Goal: Navigation & Orientation: Find specific page/section

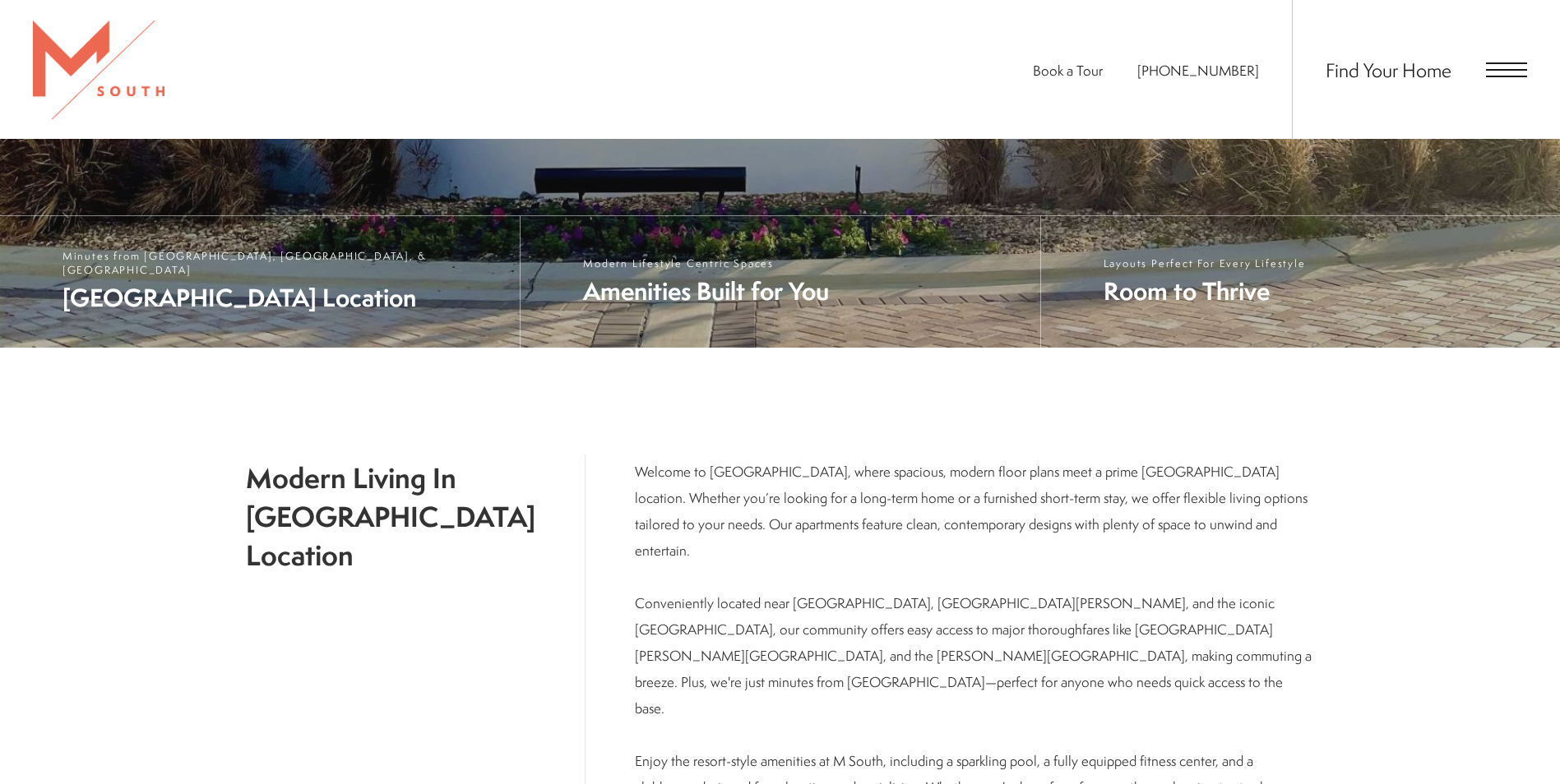
scroll to position [638, 0]
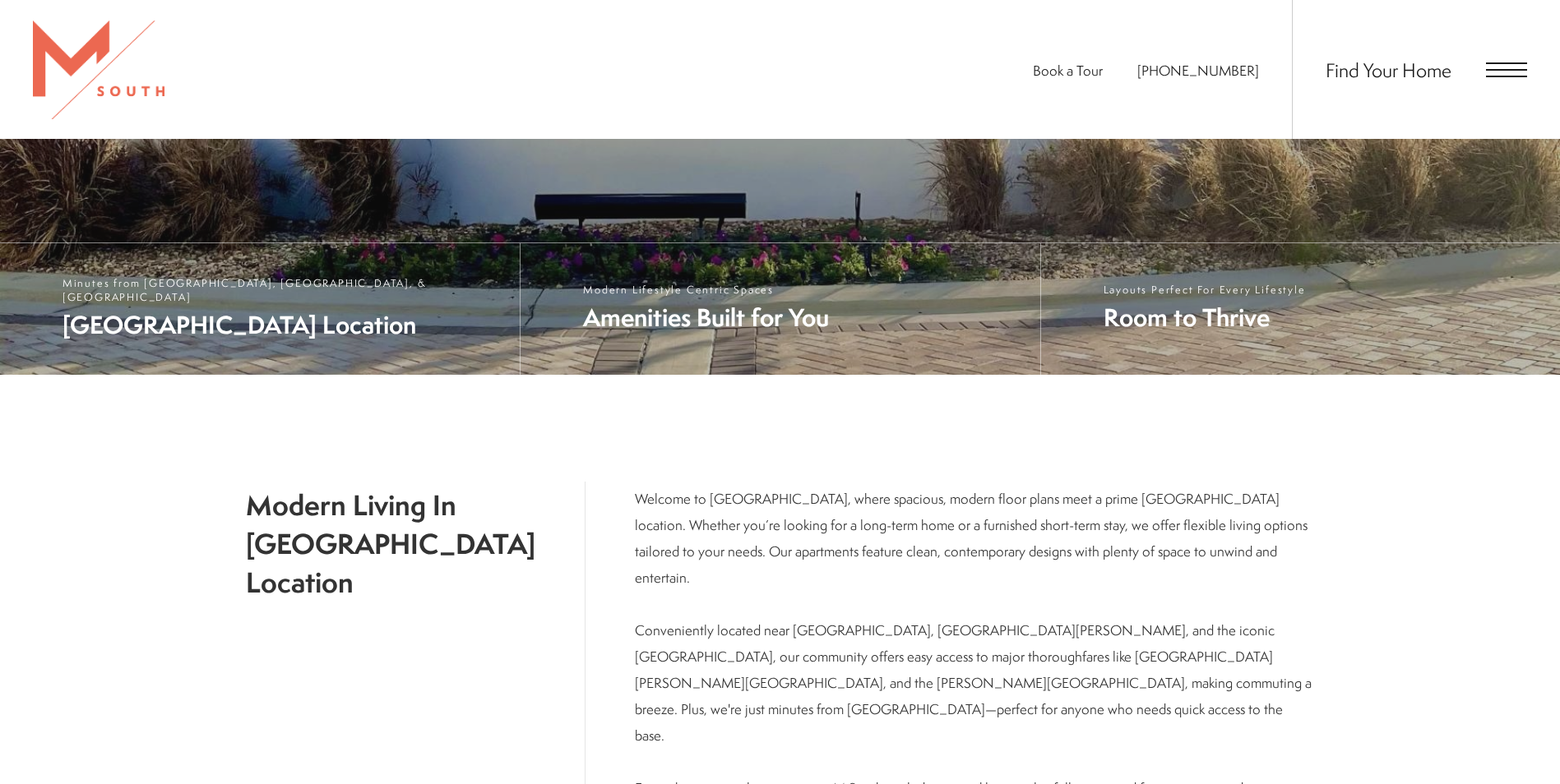
click at [1498, 69] on span "Open Menu" at bounding box center [1507, 69] width 41 height 2
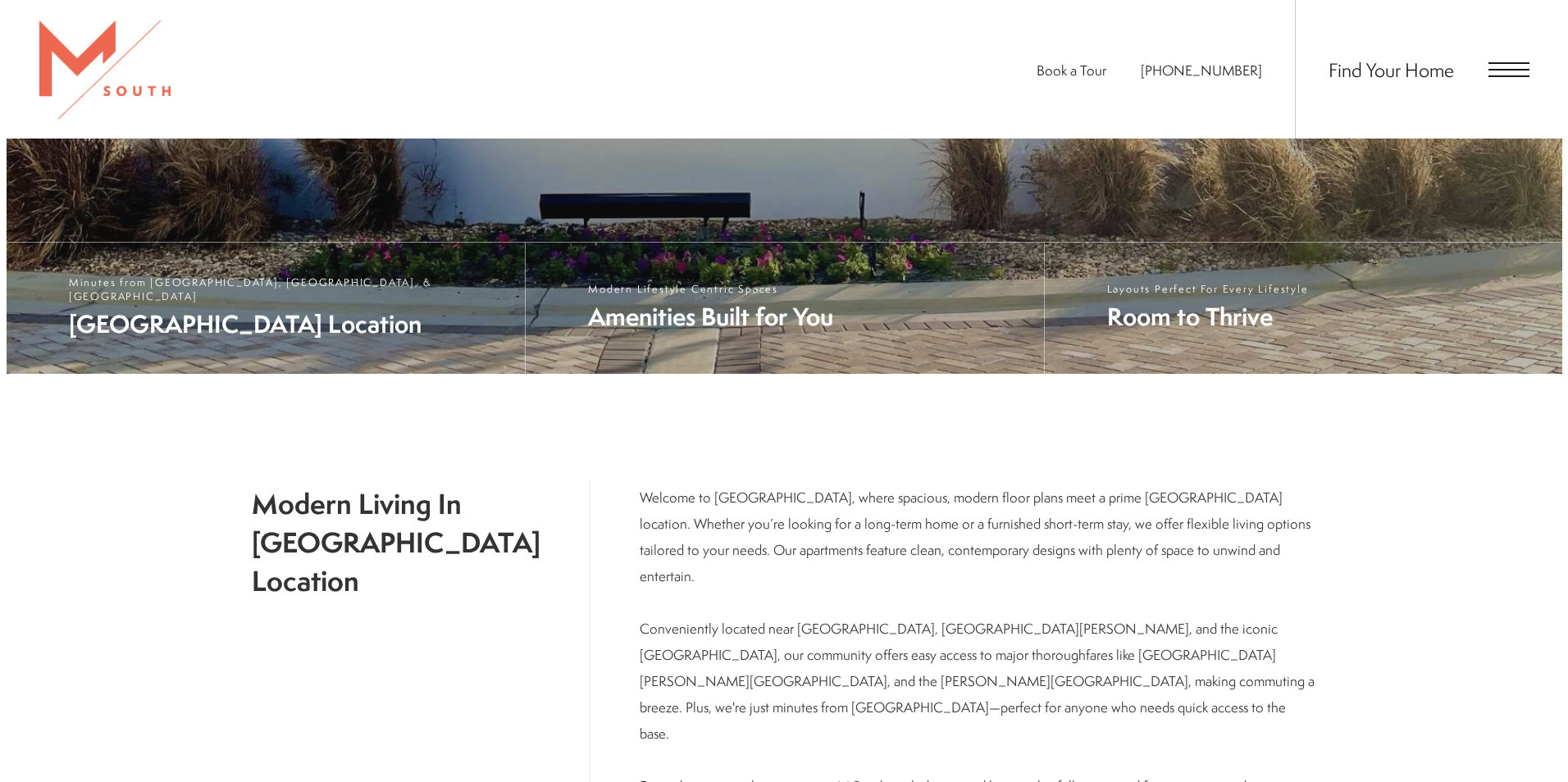
scroll to position [0, 0]
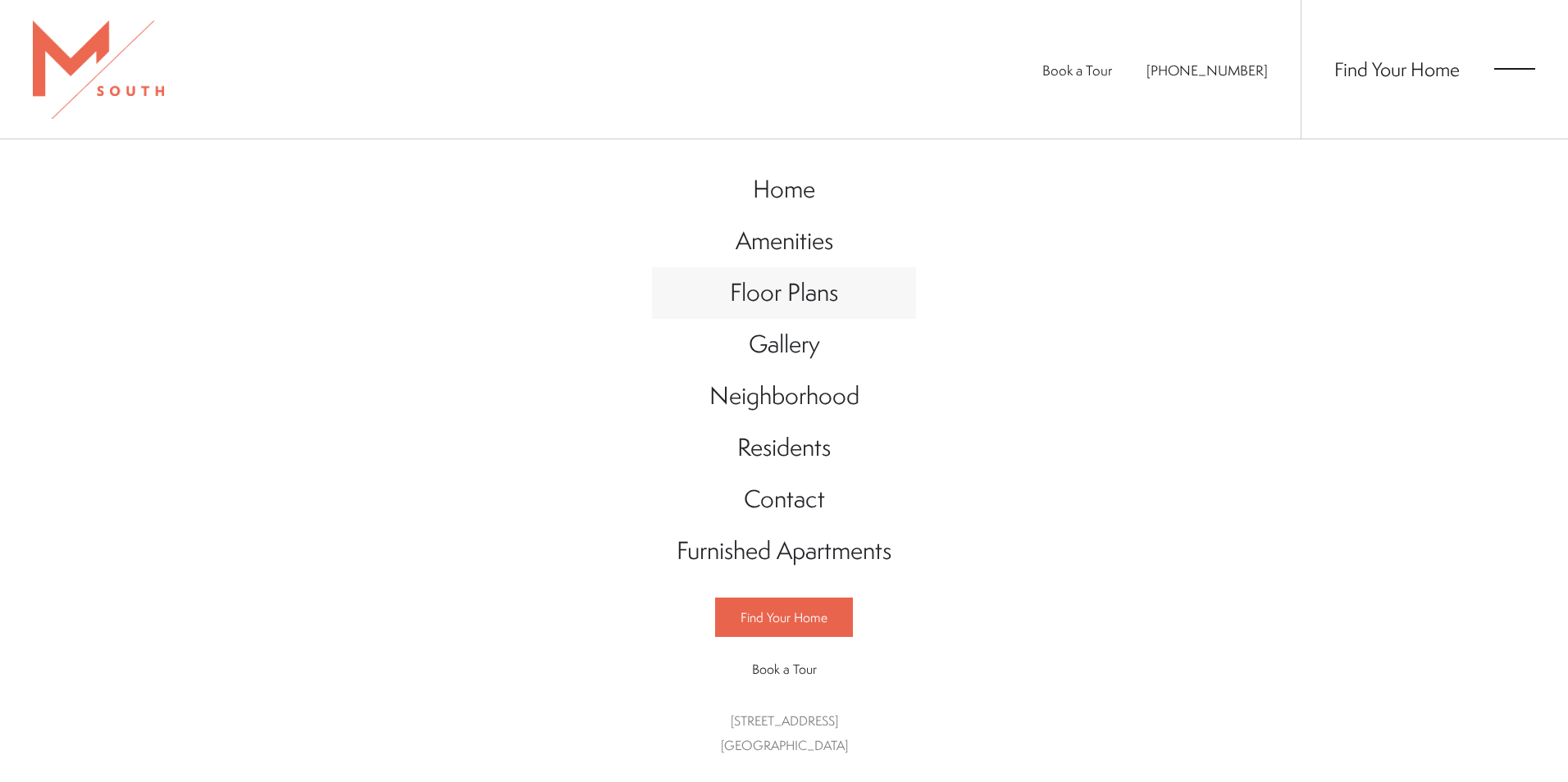
click at [800, 280] on span "Floor Plans" at bounding box center [784, 291] width 109 height 34
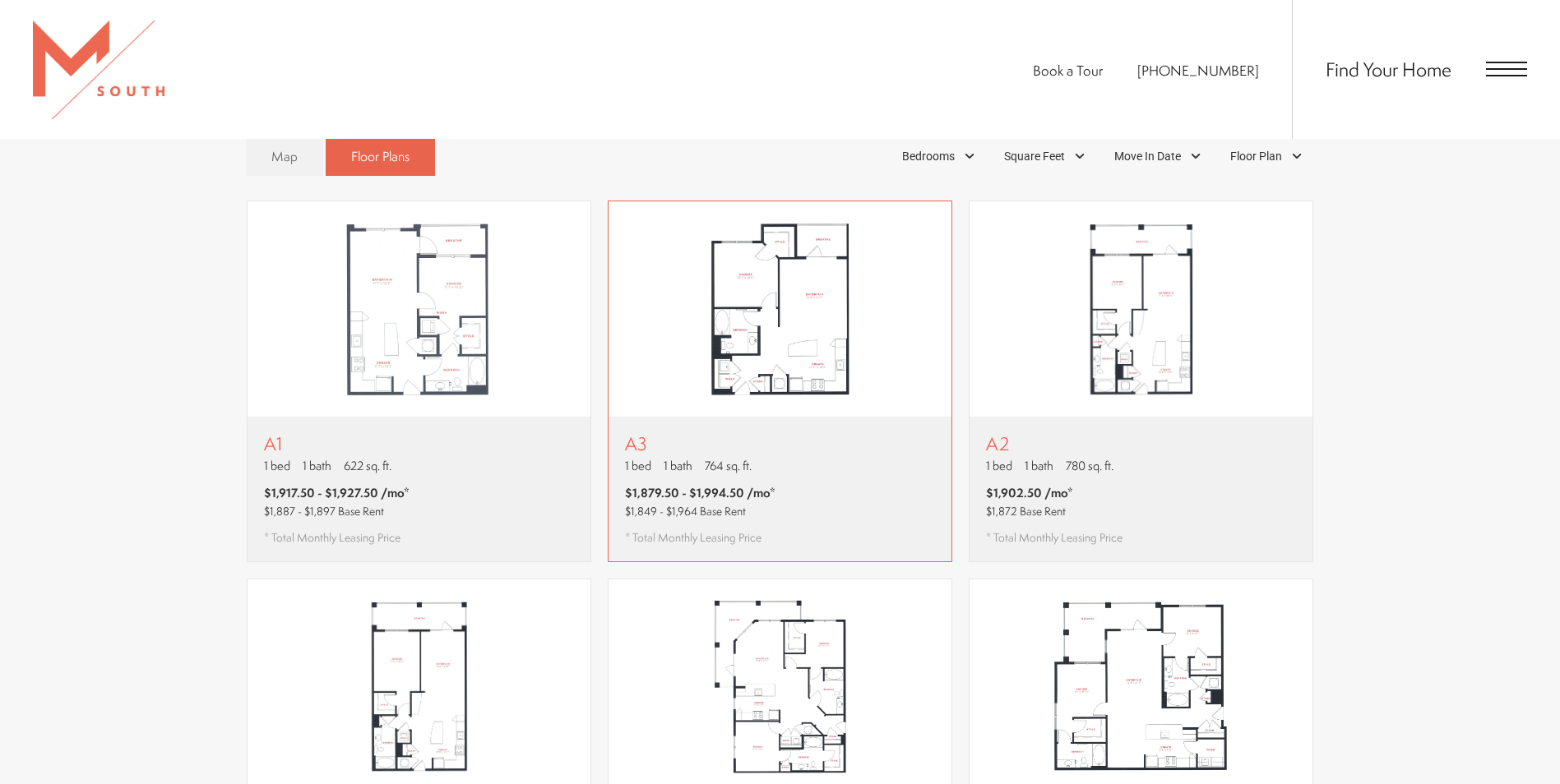
scroll to position [987, 0]
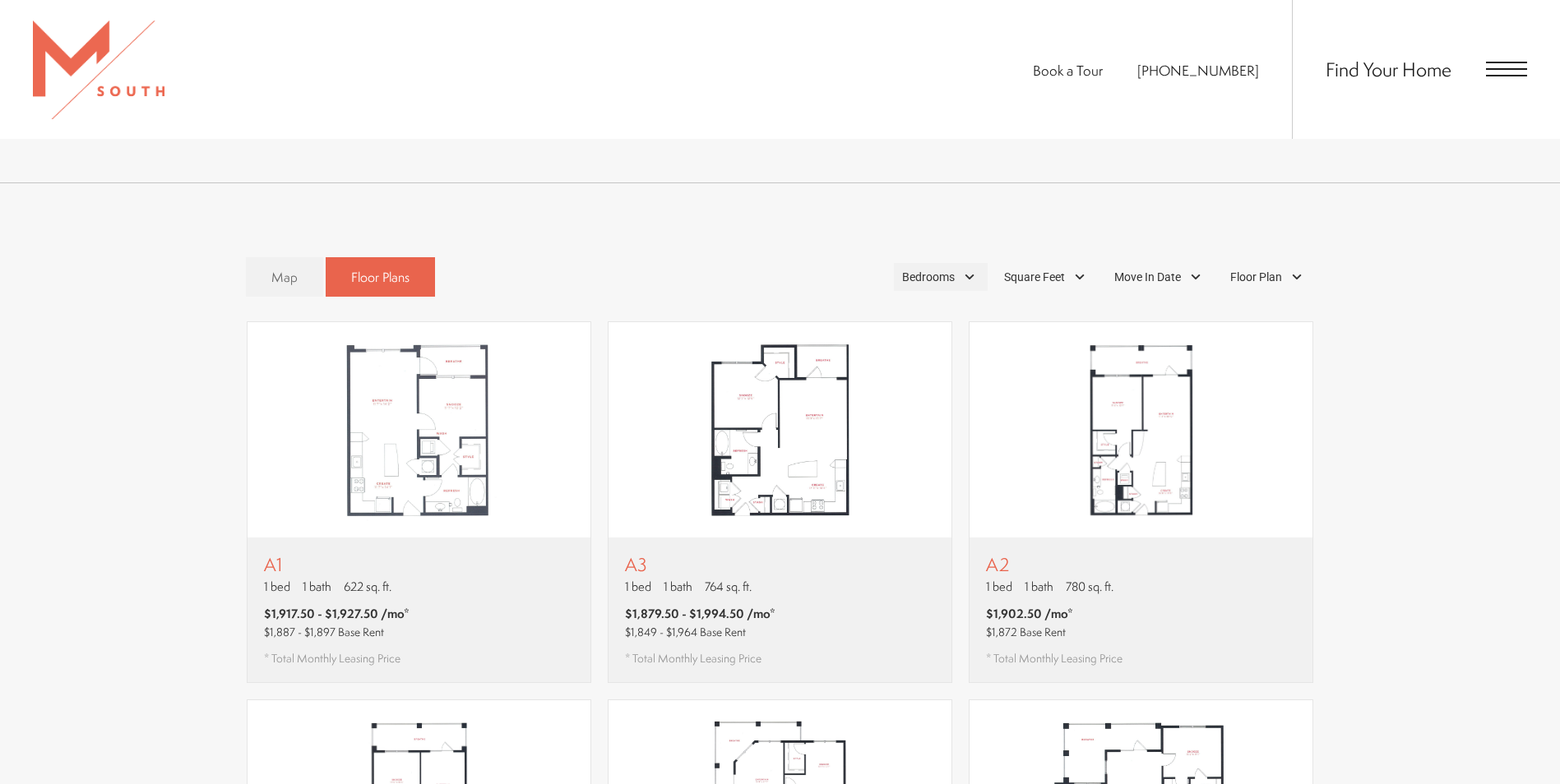
click at [973, 263] on div "Bedrooms" at bounding box center [941, 277] width 94 height 28
drag, startPoint x: 787, startPoint y: 226, endPoint x: 985, endPoint y: 226, distance: 198.0
click at [792, 249] on div "Map Floor Plans Bedrooms 1 Bedroom 2 Bedroom 3 Bedroom" at bounding box center [780, 277] width 1069 height 57
click at [1018, 269] on span "Square Feet" at bounding box center [1034, 278] width 61 height 17
click at [1140, 269] on span "Move In Date" at bounding box center [1147, 278] width 67 height 17
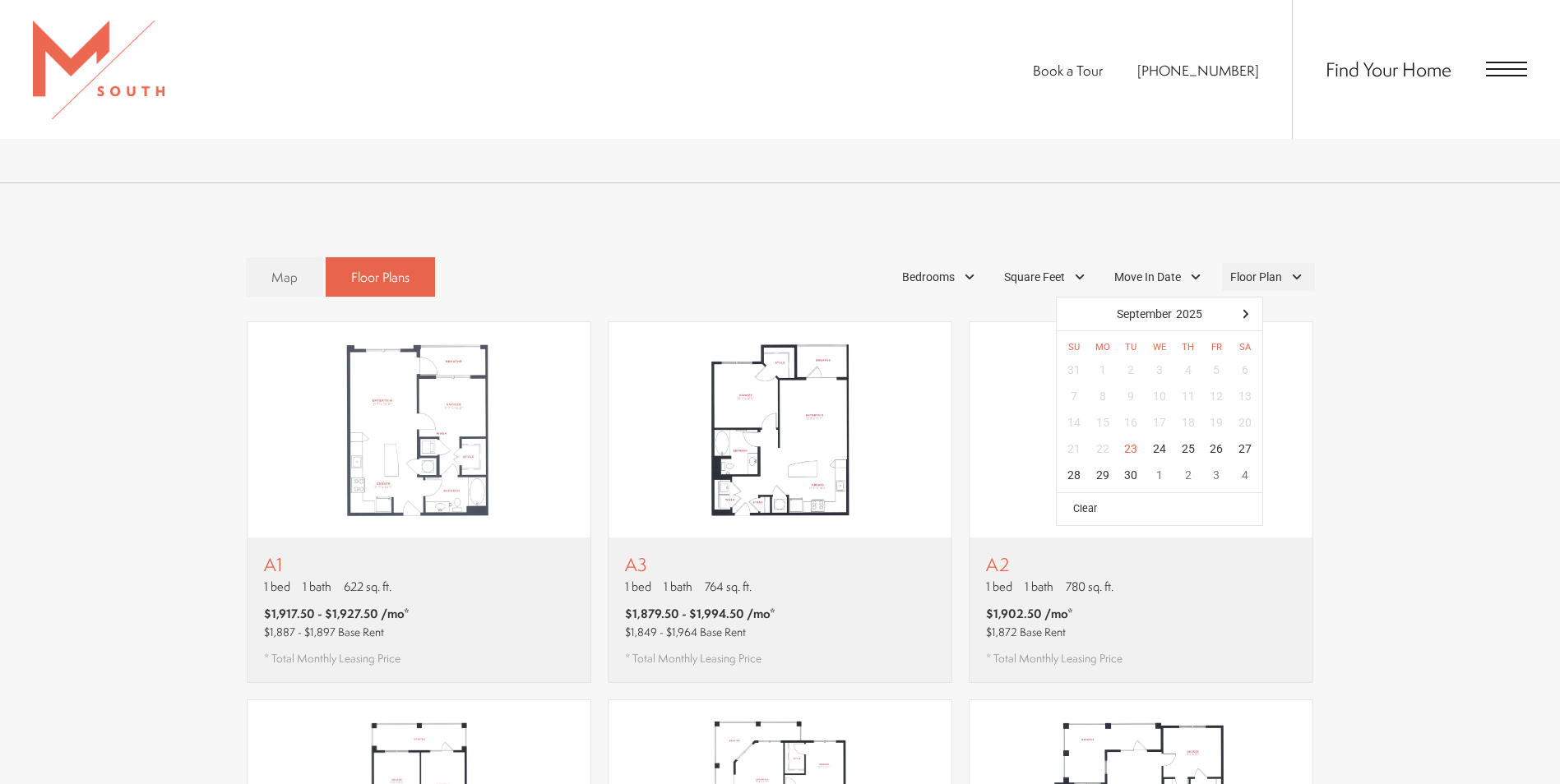
click at [1254, 269] on span "Floor Plan" at bounding box center [1257, 278] width 52 height 17
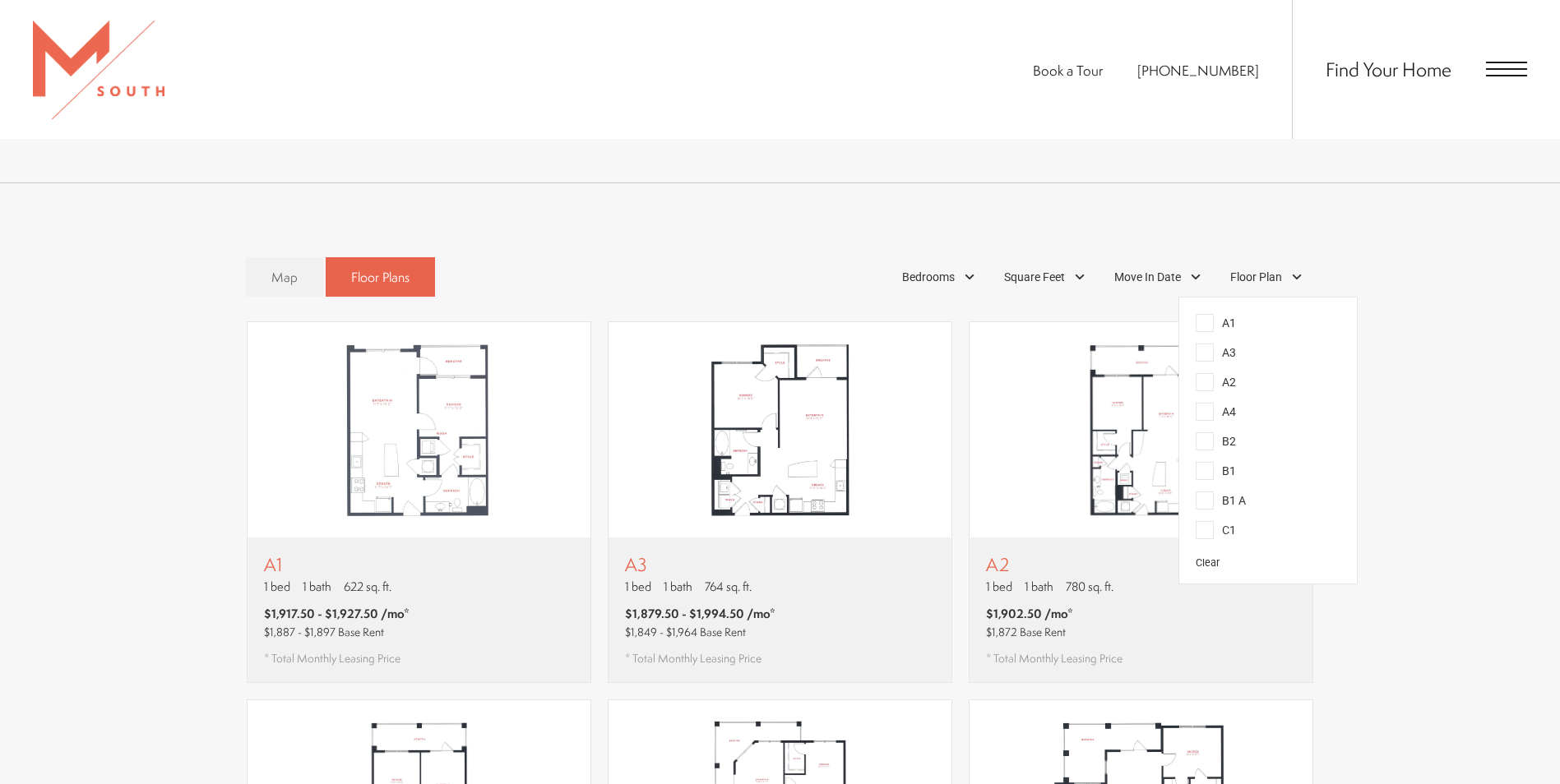
click at [698, 257] on div "Map Floor Plans Bedrooms 1 Bedroom 2 Bedroom 3 Bedroom" at bounding box center [780, 277] width 1069 height 57
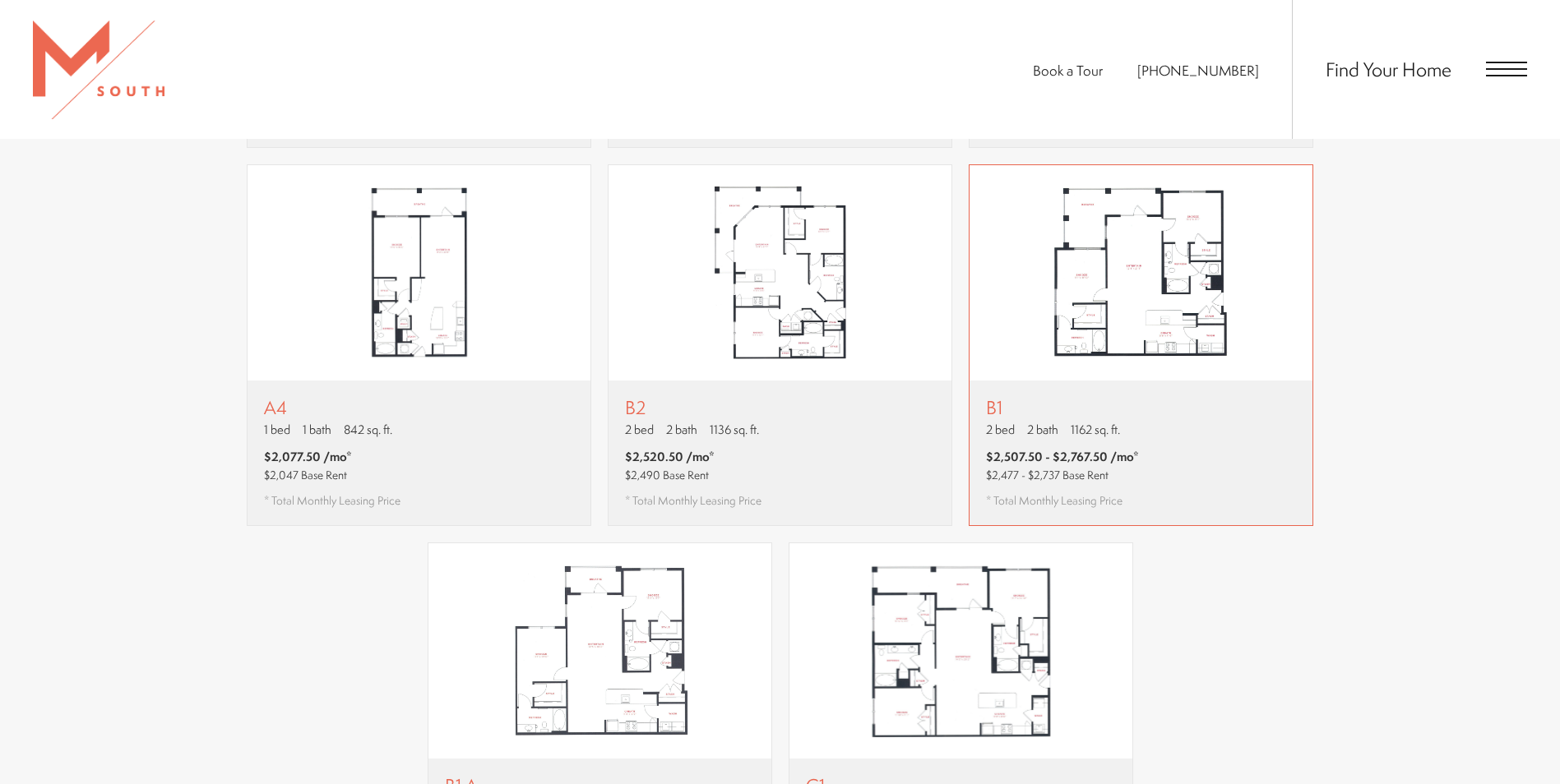
scroll to position [1398, 0]
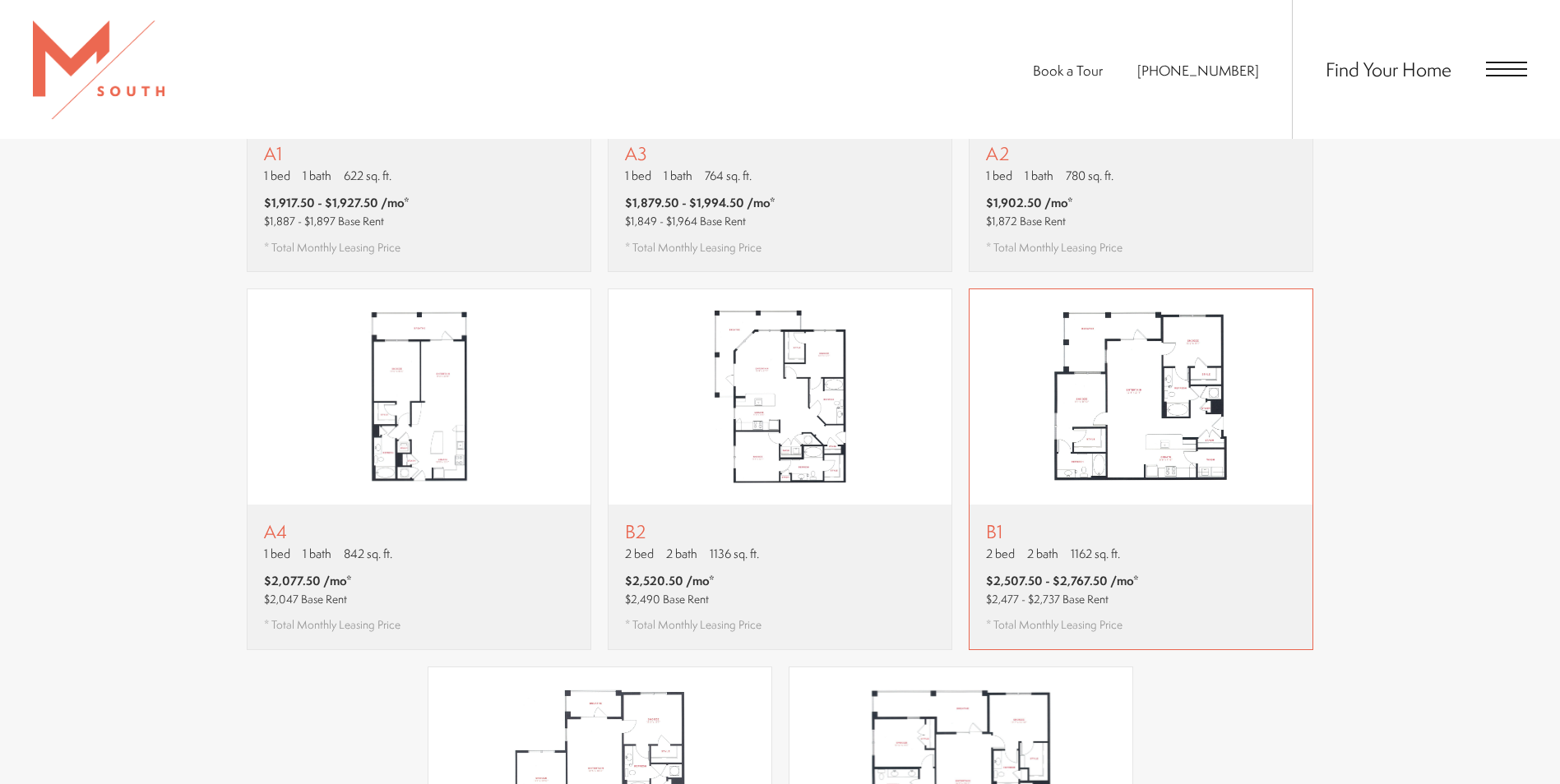
click at [1136, 289] on img "View floor plan B1" at bounding box center [1141, 396] width 343 height 215
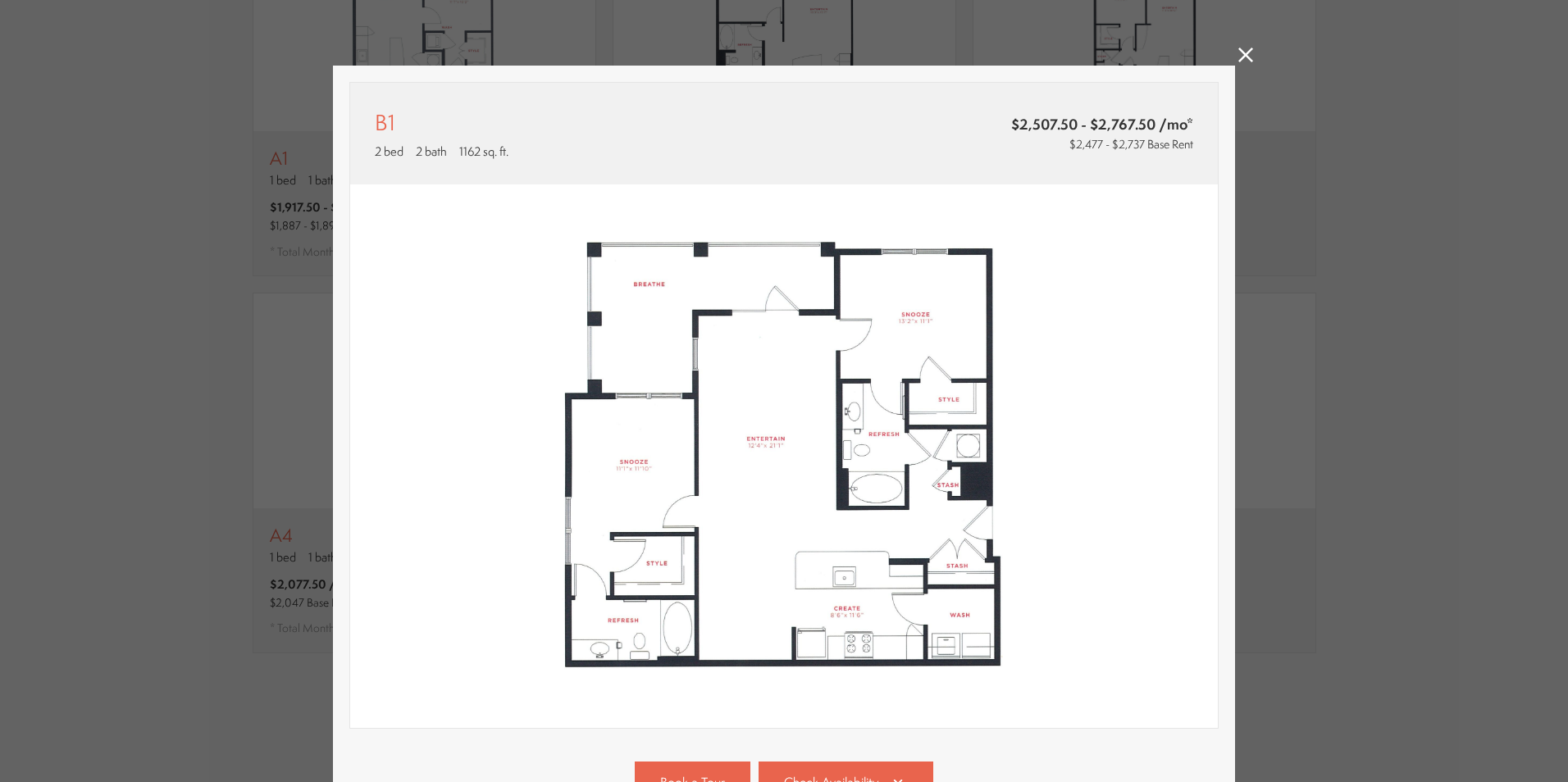
click at [1239, 56] on icon at bounding box center [1246, 54] width 14 height 14
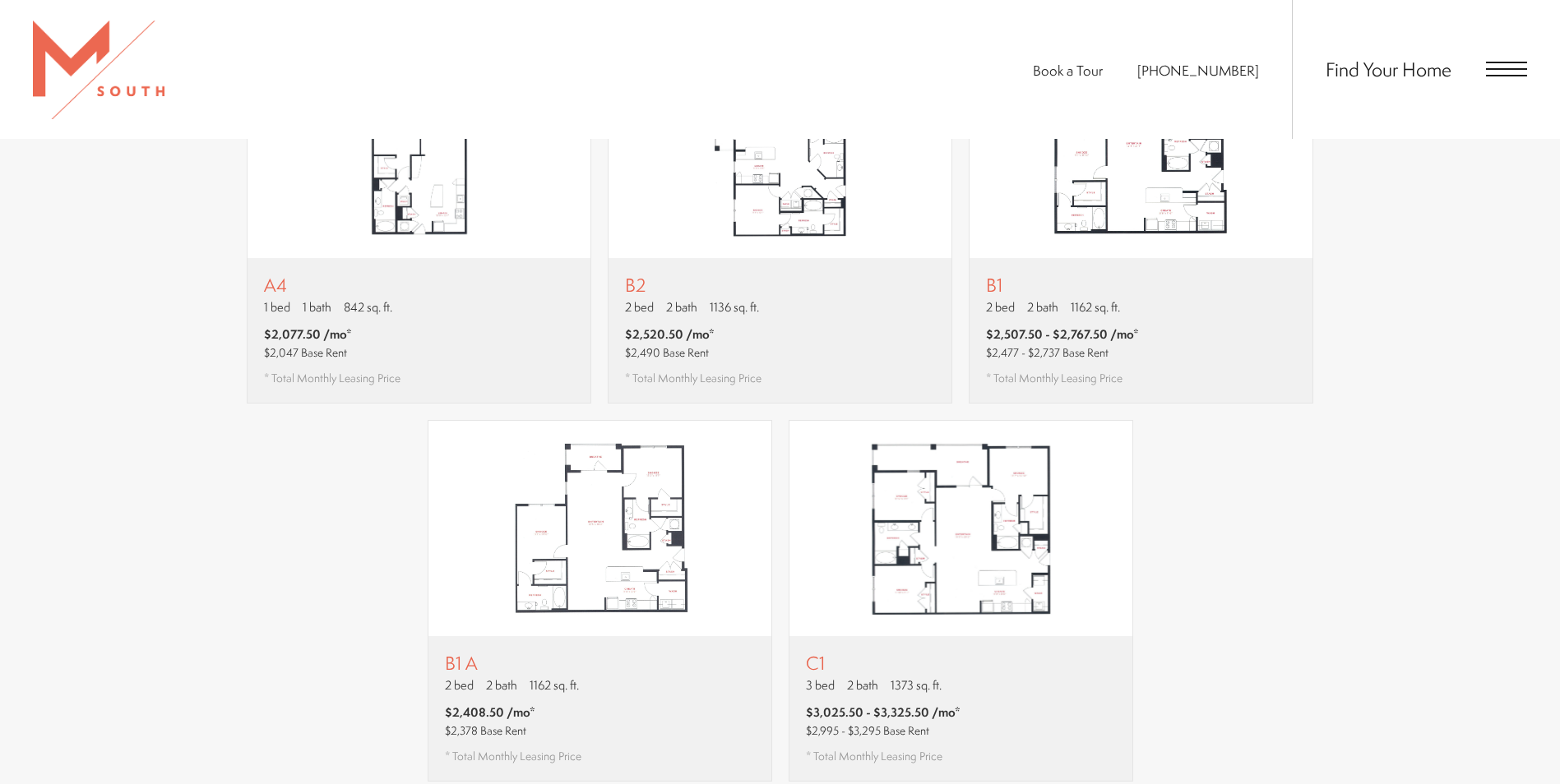
scroll to position [1891, 0]
